Goal: Find contact information: Find contact information

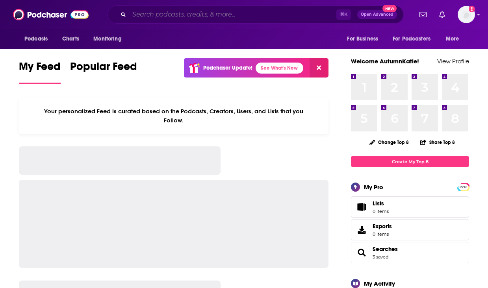
click at [227, 19] on input "Search podcasts, credits, & more..." at bounding box center [232, 14] width 207 height 13
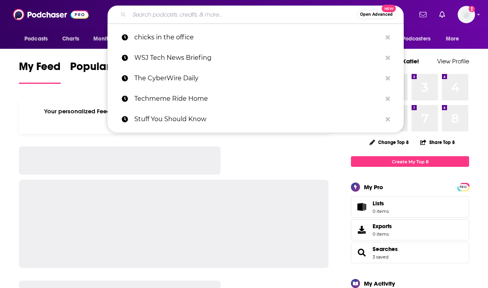
paste input "Dear Foundher"
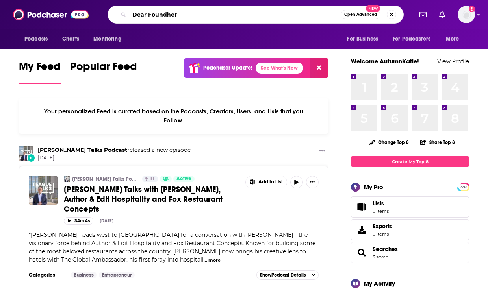
type input "Dear Foundher"
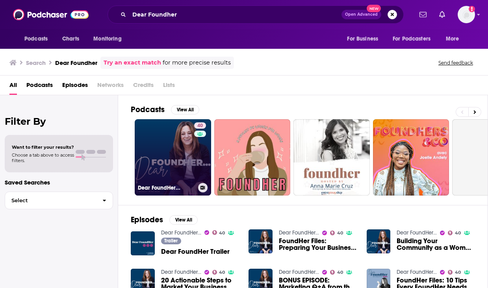
click at [173, 152] on link "40 Dear FoundHer..." at bounding box center [173, 157] width 76 height 76
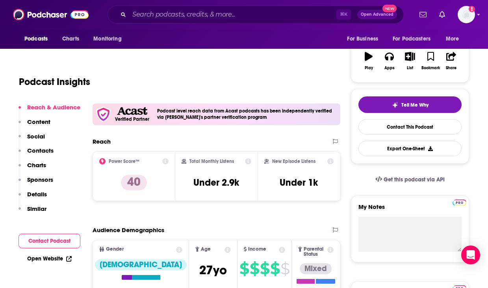
scroll to position [132, 0]
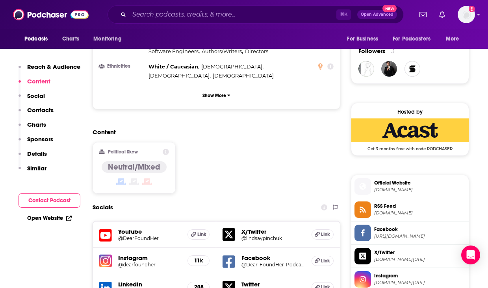
click at [48, 109] on p "Contacts" at bounding box center [40, 109] width 26 height 7
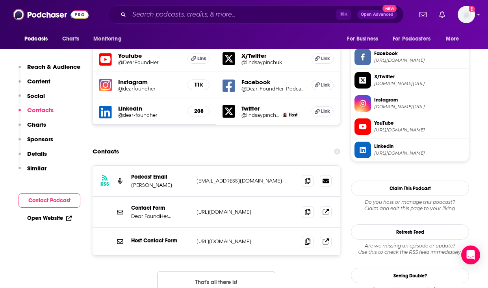
scroll to position [743, 0]
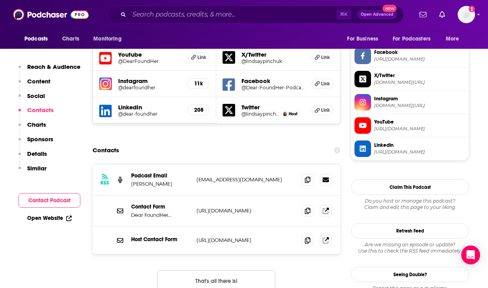
click at [250, 165] on div "RSS Podcast Email [PERSON_NAME] [EMAIL_ADDRESS][DOMAIN_NAME] [EMAIL_ADDRESS][DO…" at bounding box center [217, 180] width 248 height 31
click at [250, 177] on p "[EMAIL_ADDRESS][DOMAIN_NAME]" at bounding box center [246, 180] width 99 height 7
click at [306, 237] on icon at bounding box center [308, 240] width 6 height 6
click at [259, 19] on input "Search podcasts, credits, & more..." at bounding box center [232, 14] width 207 height 13
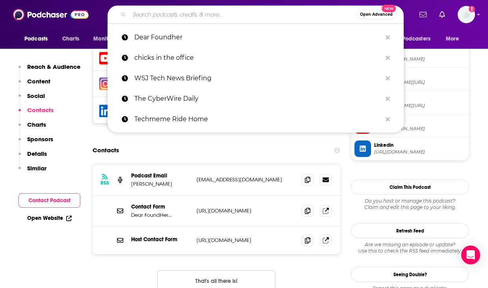
paste input "Entreprinista"
type input "Entreprinista"
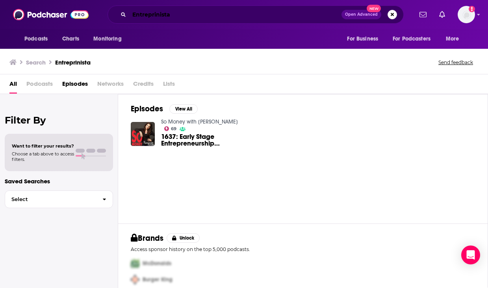
click at [158, 16] on input "Entreprinista" at bounding box center [235, 14] width 212 height 13
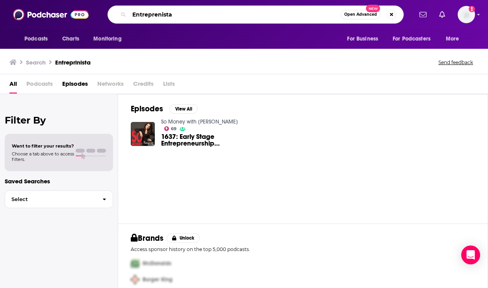
type input "Entreprenista"
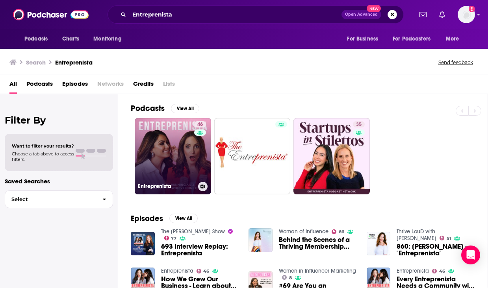
click at [171, 149] on link "46 Entreprenista" at bounding box center [173, 156] width 76 height 76
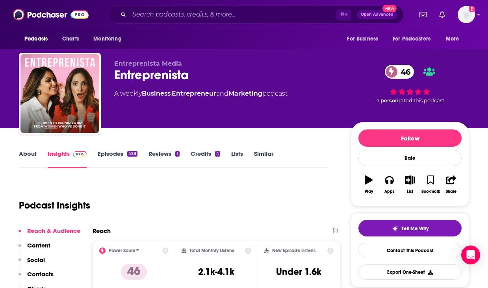
click at [41, 272] on p "Contacts" at bounding box center [40, 274] width 26 height 7
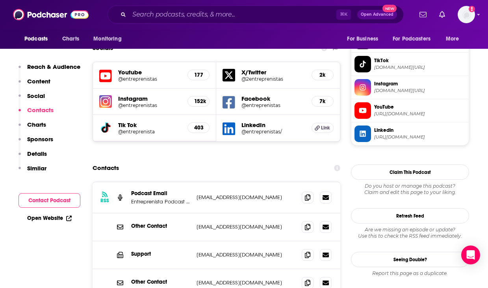
scroll to position [712, 0]
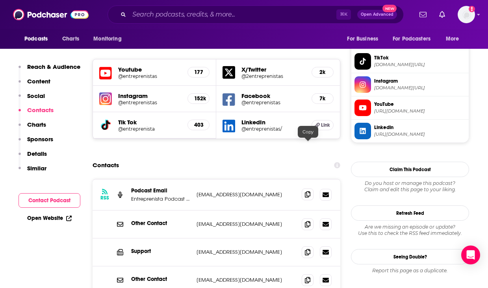
click at [309, 192] on icon at bounding box center [308, 195] width 6 height 6
click at [242, 16] on input "Search podcasts, credits, & more..." at bounding box center [232, 14] width 207 height 13
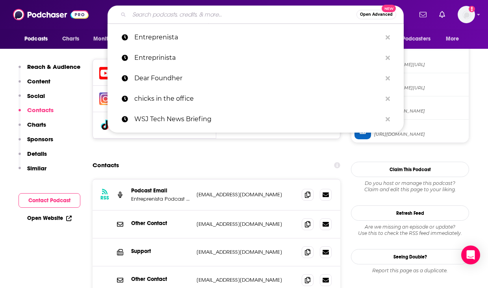
paste input "She Dynasty Podcast"
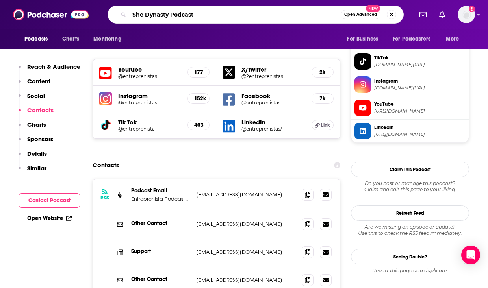
click at [185, 16] on input "She Dynasty Podcast" at bounding box center [235, 14] width 212 height 13
type input "She Dynasty"
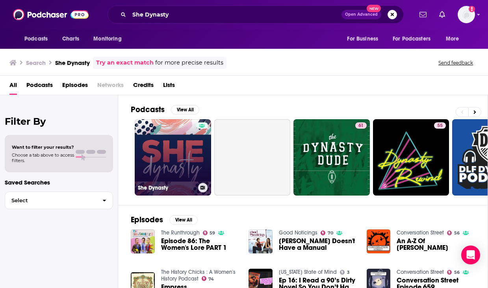
click at [175, 160] on link "She Dynasty" at bounding box center [173, 157] width 76 height 76
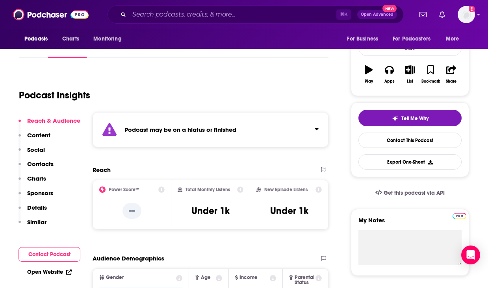
scroll to position [115, 0]
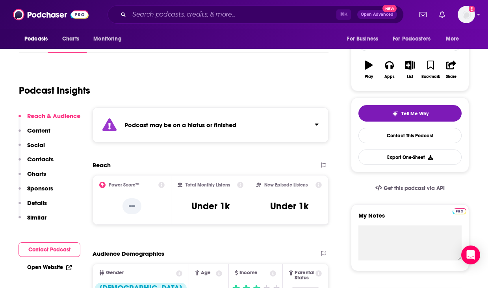
click at [43, 158] on p "Contacts" at bounding box center [40, 159] width 26 height 7
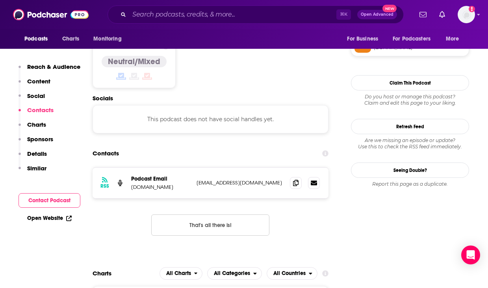
scroll to position [669, 0]
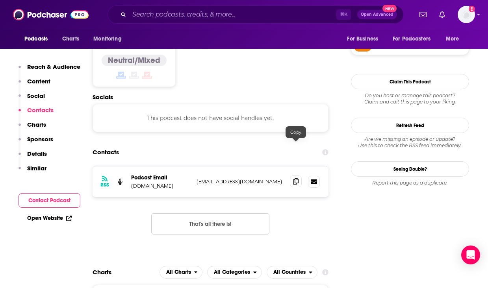
click at [296, 179] on icon at bounding box center [296, 182] width 6 height 6
click at [284, 13] on input "Search podcasts, credits, & more..." at bounding box center [232, 14] width 207 height 13
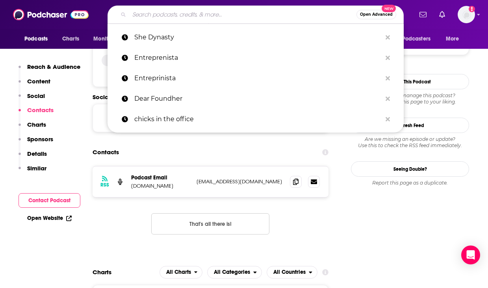
paste input "Story of a Brand"
type input "Story of a Brand"
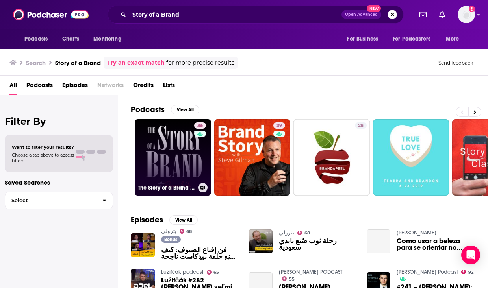
click at [174, 162] on link "46 The Story of a Brand Show" at bounding box center [173, 157] width 76 height 76
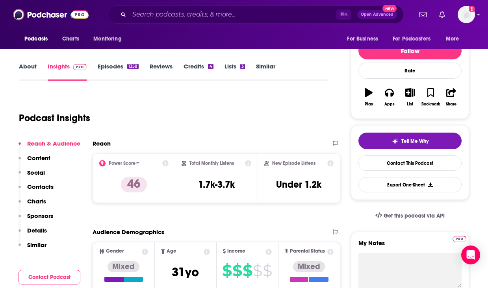
scroll to position [286, 0]
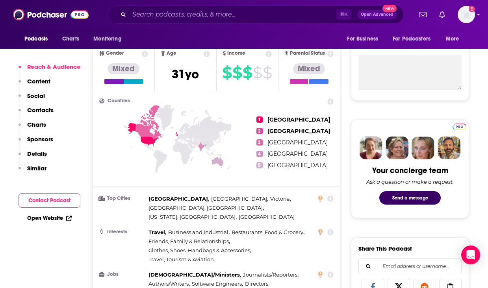
click at [48, 112] on p "Contacts" at bounding box center [40, 109] width 26 height 7
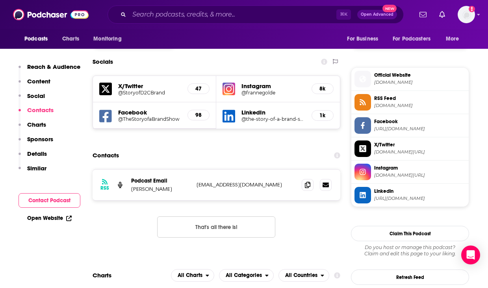
scroll to position [686, 0]
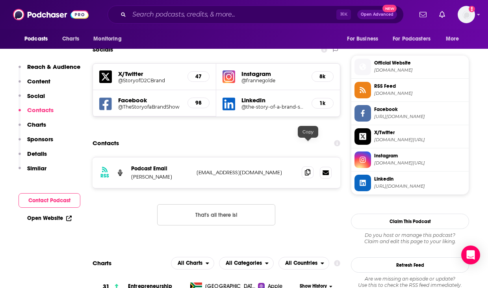
click at [309, 169] on icon at bounding box center [308, 172] width 6 height 6
